Goal: Information Seeking & Learning: Learn about a topic

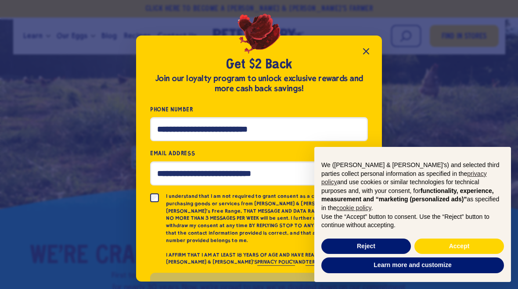
click at [369, 43] on button "Close popup" at bounding box center [367, 52] width 18 height 18
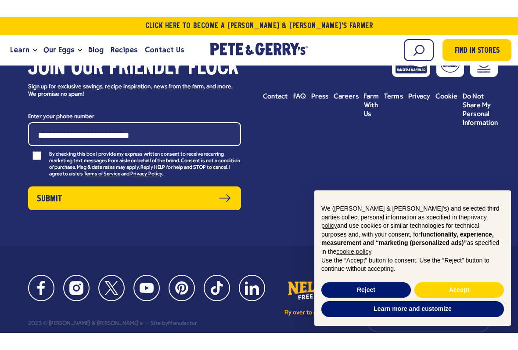
scroll to position [4168, 0]
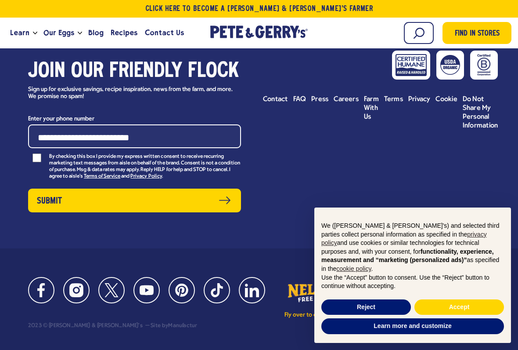
click at [347, 96] on span "Careers" at bounding box center [346, 99] width 25 height 7
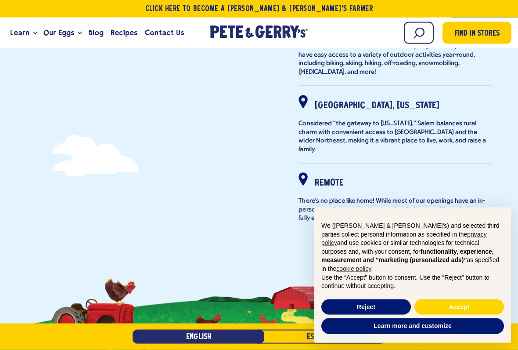
scroll to position [564, 0]
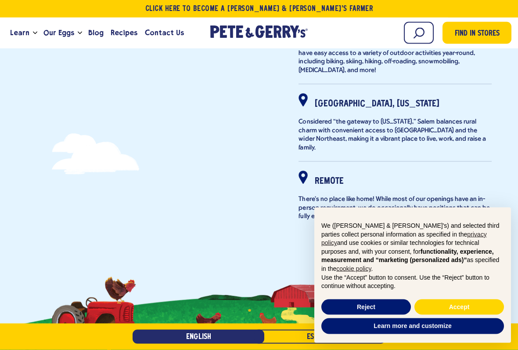
click at [445, 118] on p "Considered “the gateway to [US_STATE],” Salem balances rural charm with conveni…" at bounding box center [395, 135] width 193 height 34
click at [344, 100] on strong "[GEOGRAPHIC_DATA], [US_STATE]" at bounding box center [377, 104] width 125 height 8
click at [367, 100] on strong "[GEOGRAPHIC_DATA], [US_STATE]" at bounding box center [377, 104] width 125 height 8
click at [388, 100] on strong "[GEOGRAPHIC_DATA], [US_STATE]" at bounding box center [377, 104] width 125 height 8
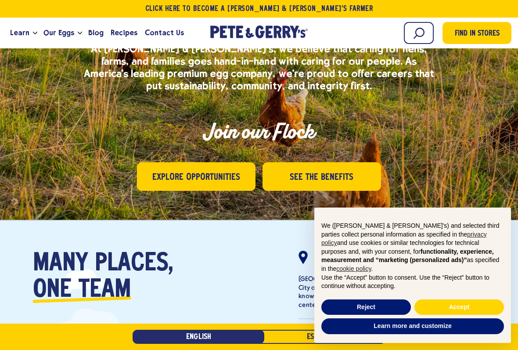
scroll to position [99, 0]
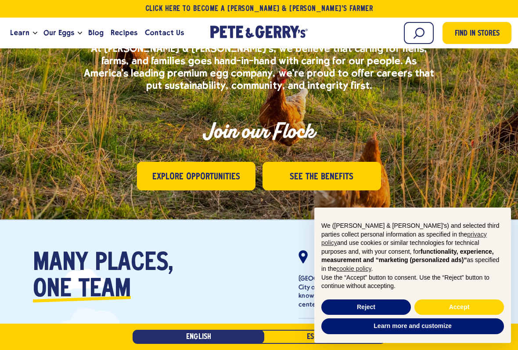
click at [203, 176] on span "Explore Opportunities" at bounding box center [196, 177] width 88 height 14
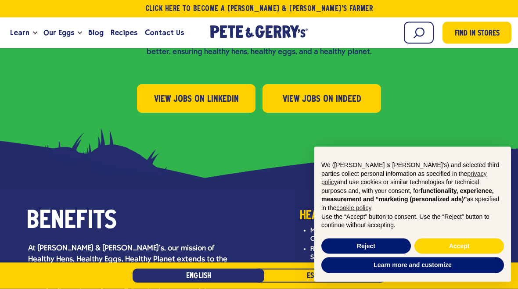
scroll to position [929, 0]
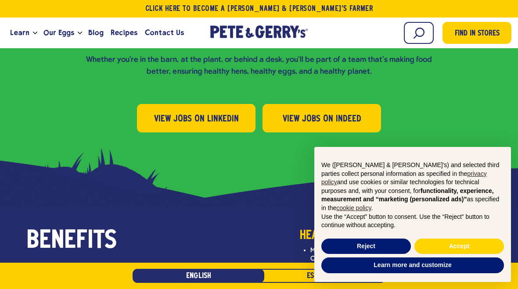
click at [353, 112] on span "View Jobs on Indeed" at bounding box center [322, 119] width 79 height 14
